Goal: Task Accomplishment & Management: Manage account settings

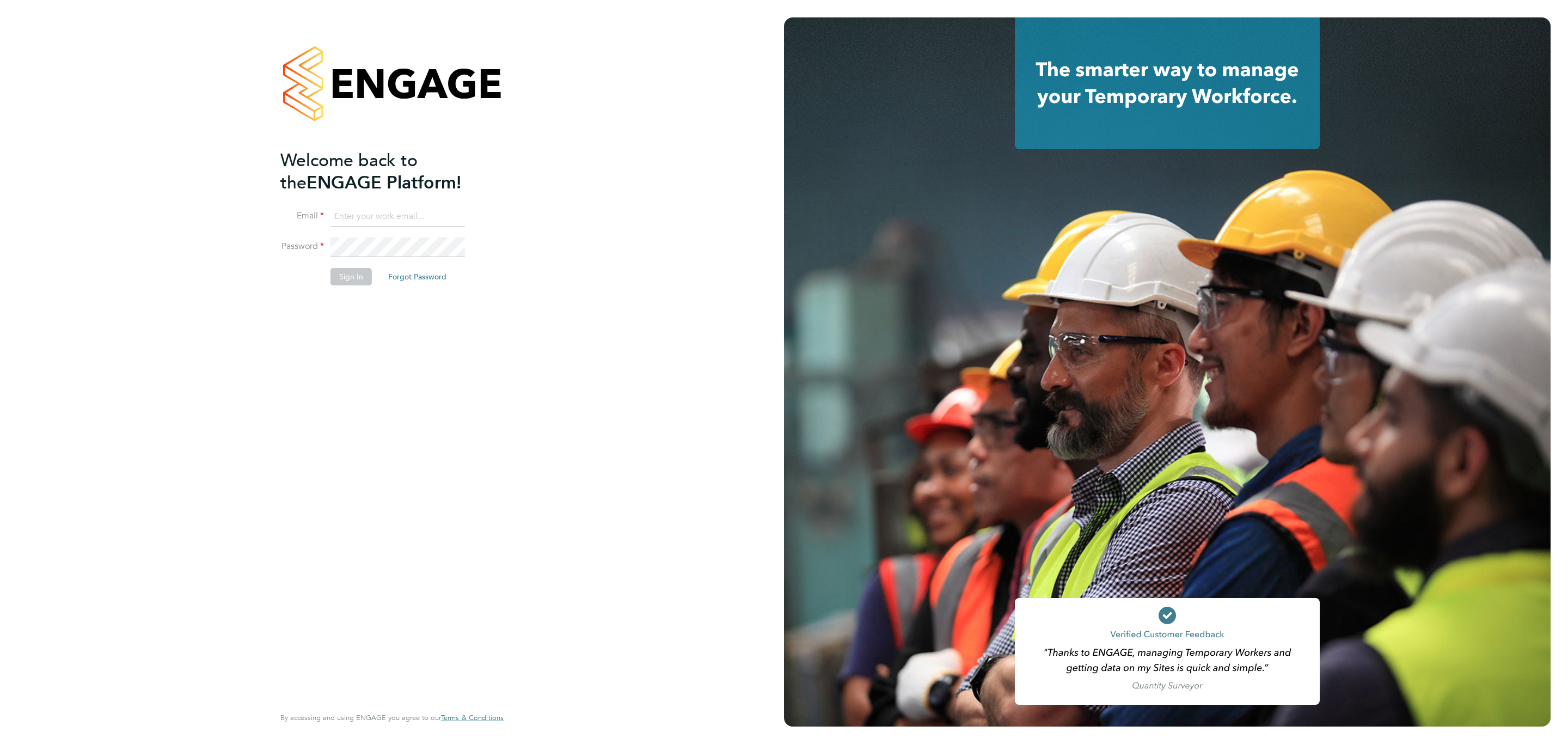
type input "[PERSON_NAME][EMAIL_ADDRESS][DOMAIN_NAME]"
click at [352, 283] on button "Sign In" at bounding box center [351, 277] width 42 height 17
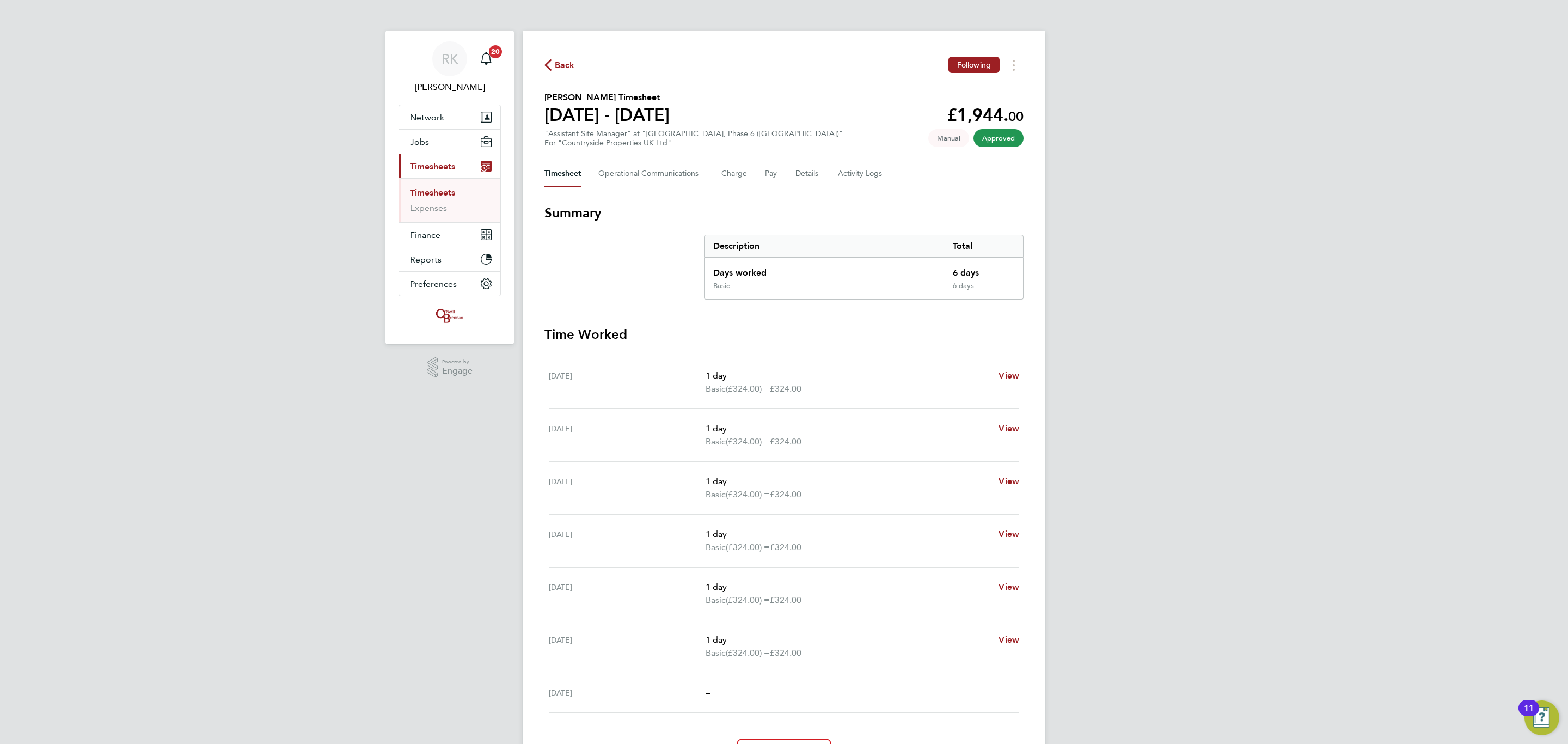
scroll to position [66, 0]
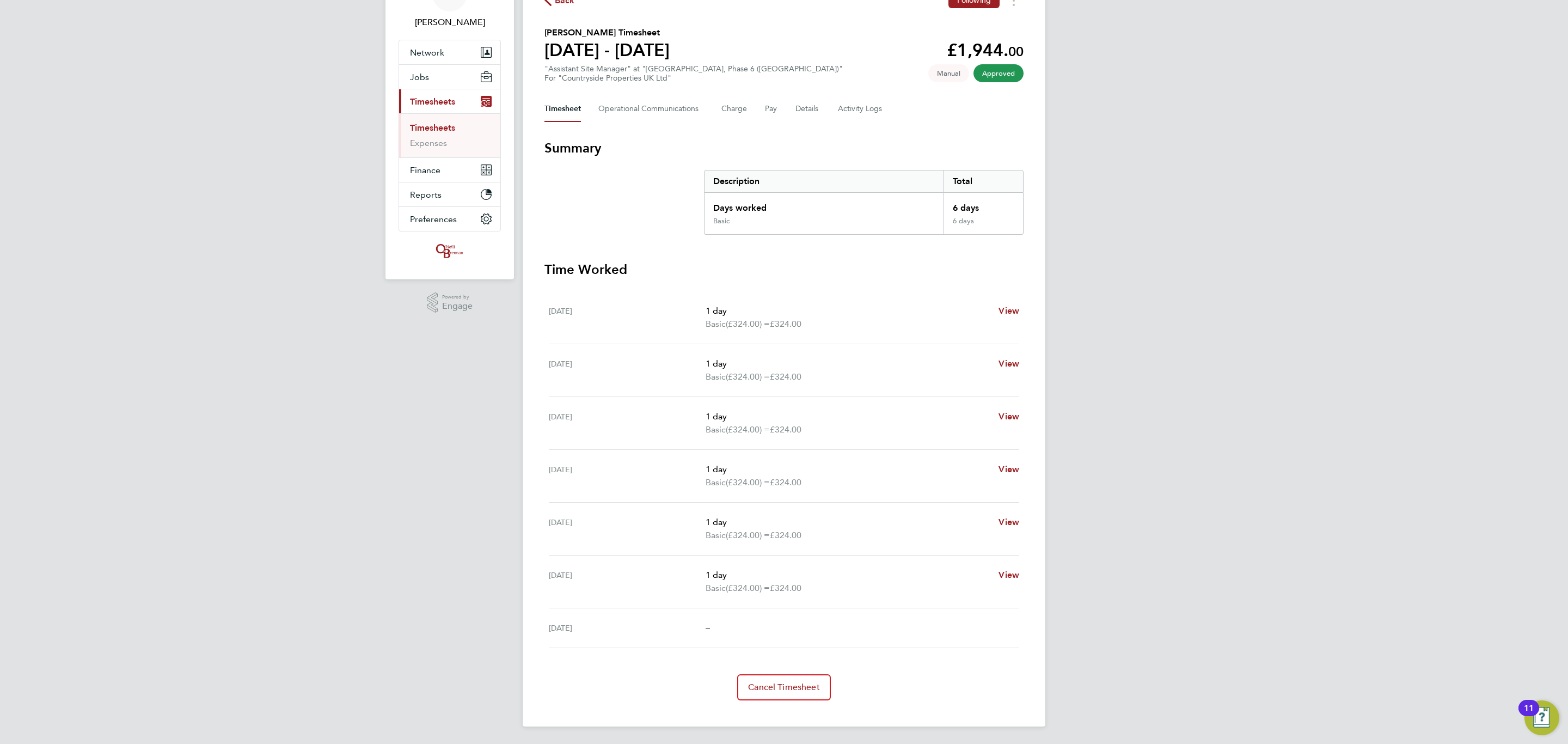
drag, startPoint x: 186, startPoint y: 157, endPoint x: 167, endPoint y: 157, distance: 19.0
click at [185, 157] on div "RK Reece Kershaw Notifications 20 Applications: Network Team Members Businesses…" at bounding box center [784, 340] width 1568 height 809
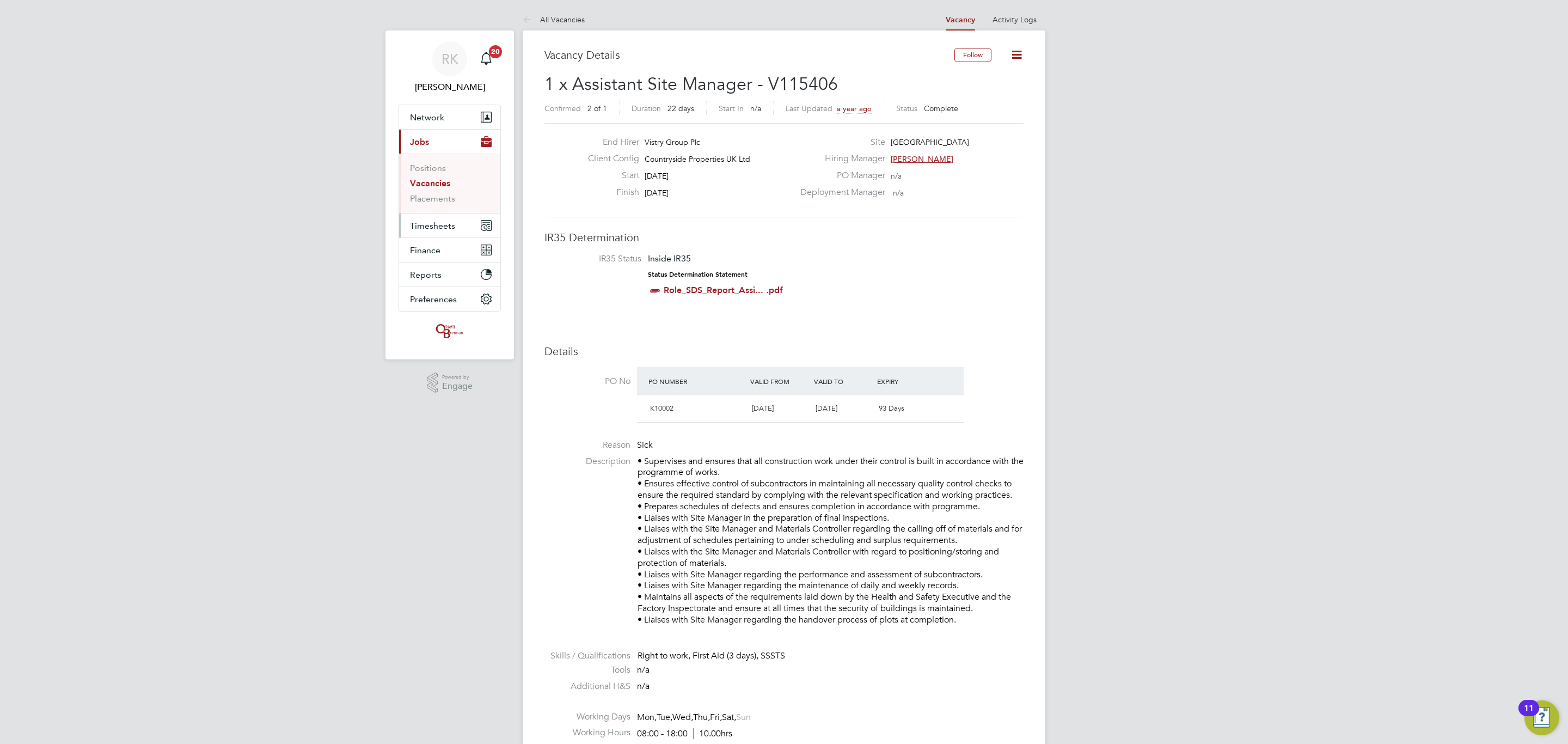
click at [429, 229] on span "Timesheets" at bounding box center [433, 226] width 45 height 11
click at [430, 190] on link "Timesheets" at bounding box center [433, 193] width 45 height 11
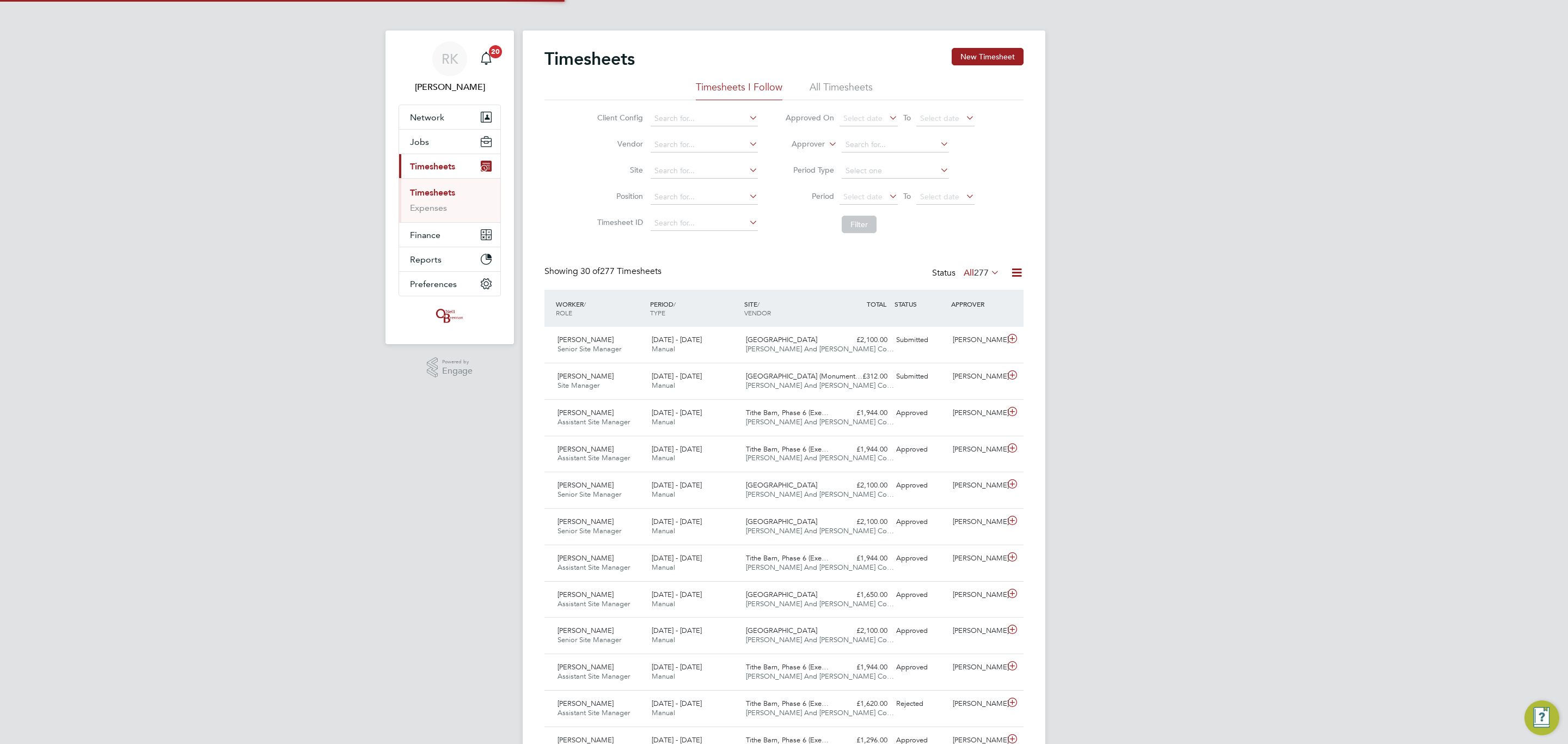
scroll to position [28, 94]
click at [920, 377] on div "Submitted" at bounding box center [920, 376] width 57 height 18
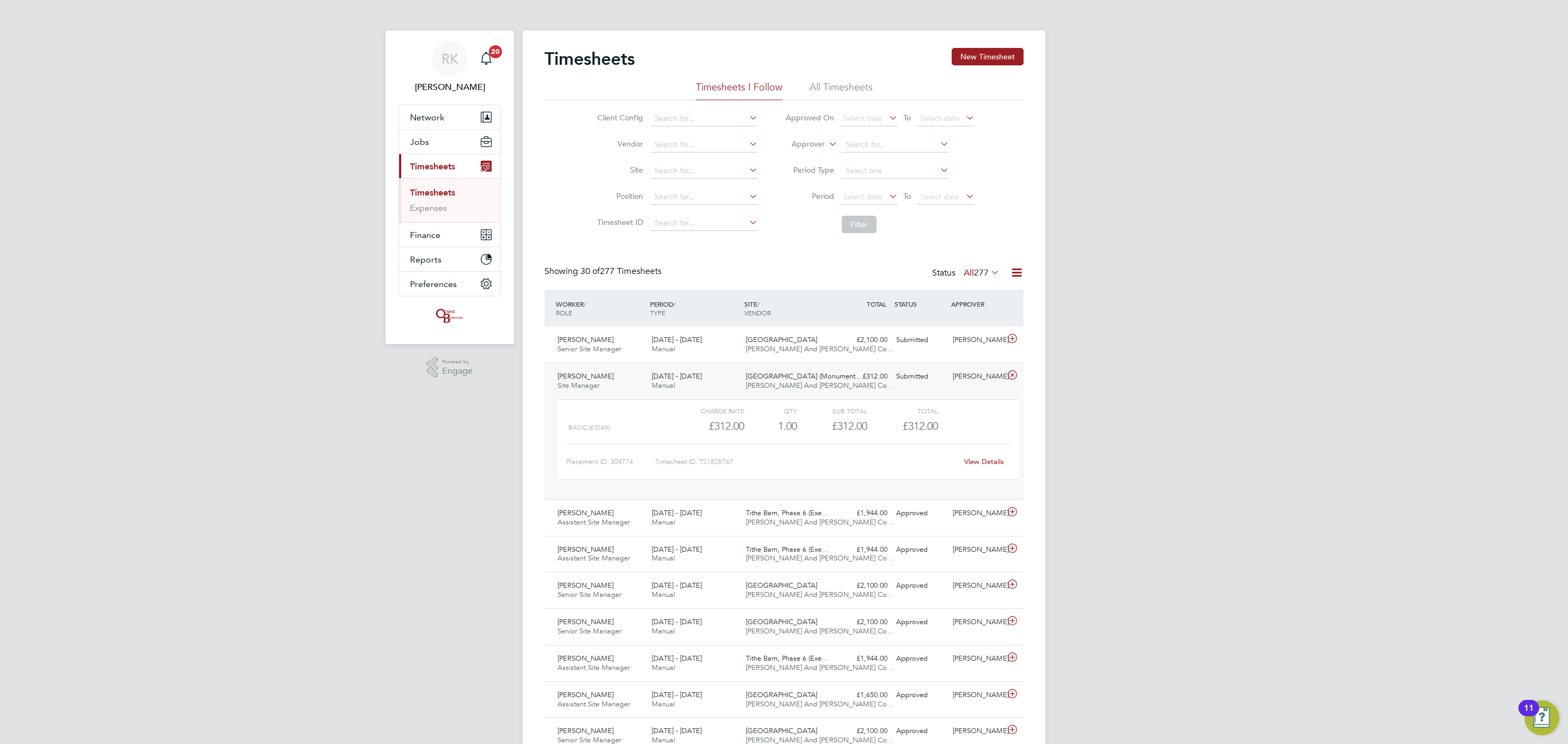
click at [985, 460] on link "View Details" at bounding box center [984, 462] width 40 height 9
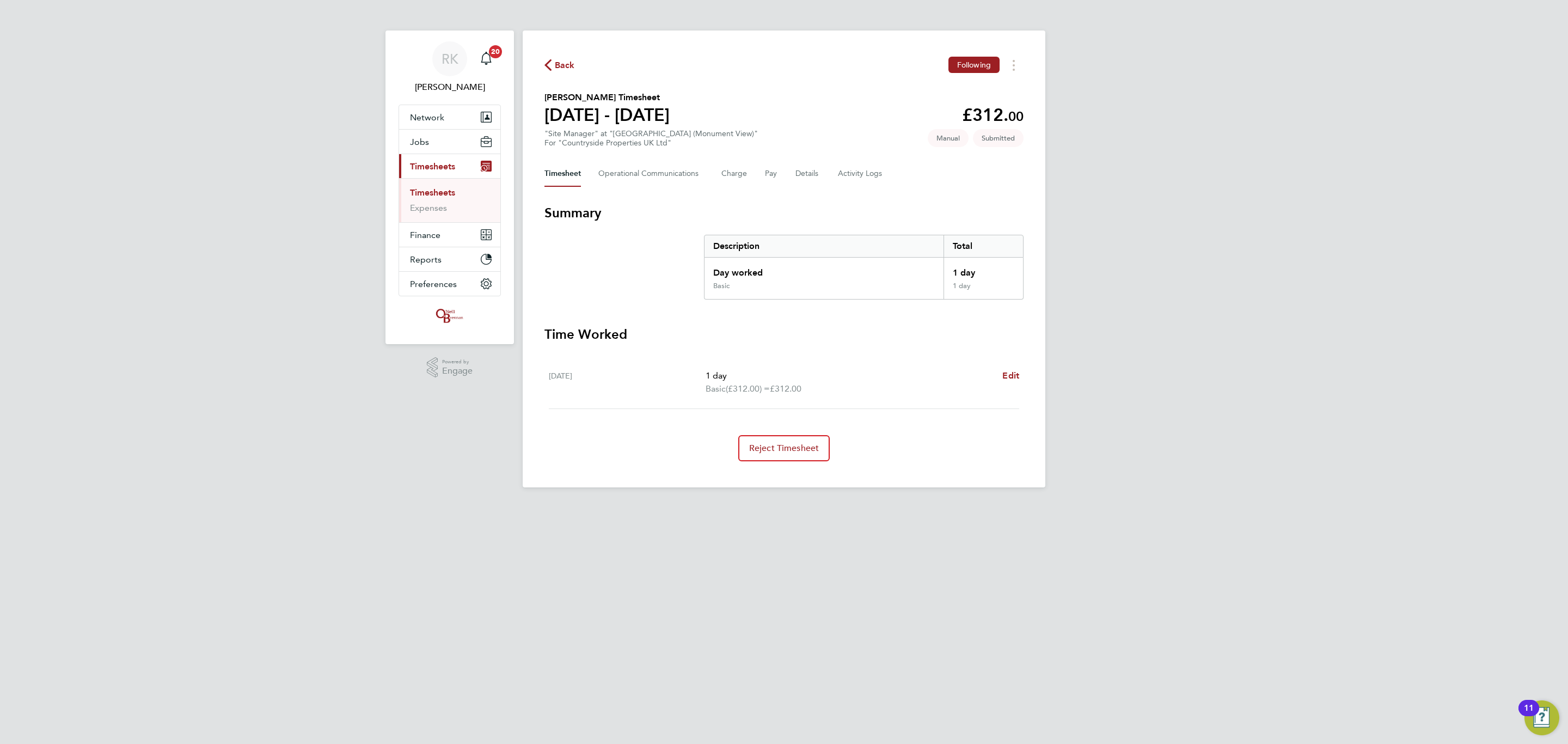
click at [239, 325] on div "RK Reece Kershaw Notifications 20 Applications: Network Team Members Businesses…" at bounding box center [784, 252] width 1568 height 505
